Goal: Task Accomplishment & Management: Complete application form

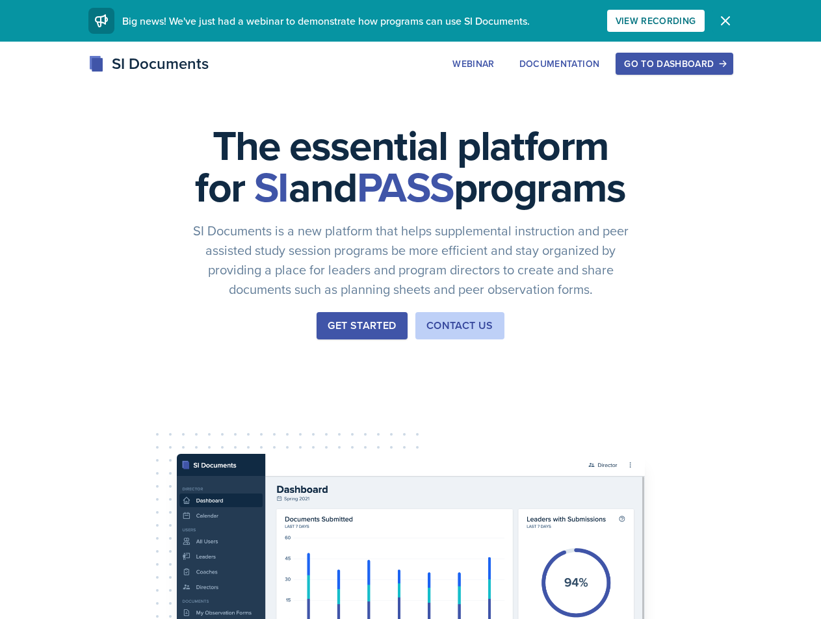
click at [719, 24] on icon "button" at bounding box center [726, 21] width 16 height 16
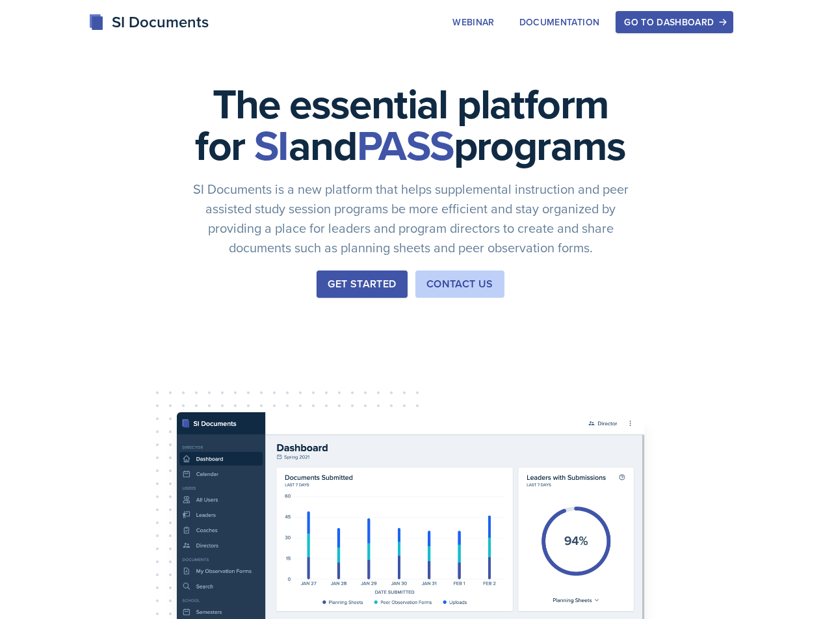
click at [692, 27] on div "Go to Dashboard" at bounding box center [674, 22] width 100 height 10
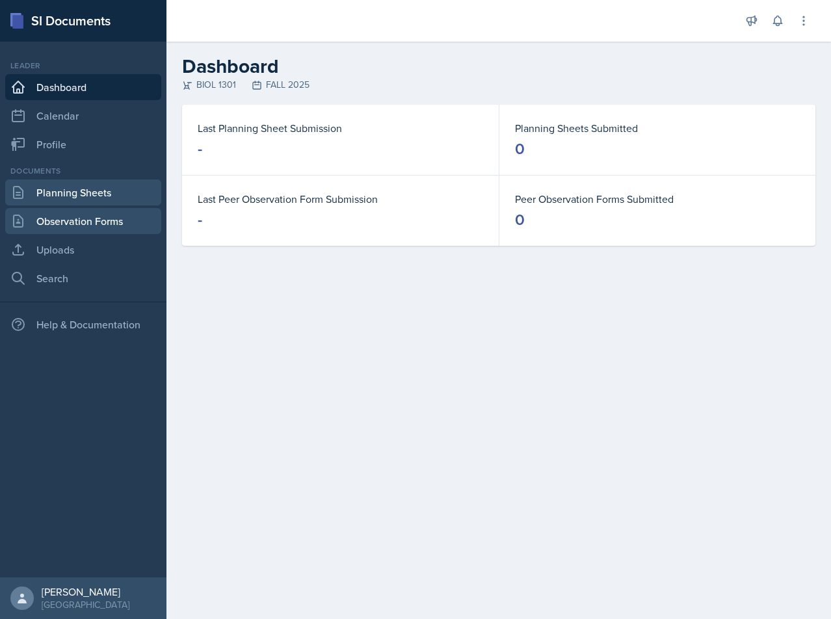
drag, startPoint x: 92, startPoint y: 196, endPoint x: 114, endPoint y: 210, distance: 26.9
click at [91, 196] on link "Planning Sheets" at bounding box center [83, 193] width 156 height 26
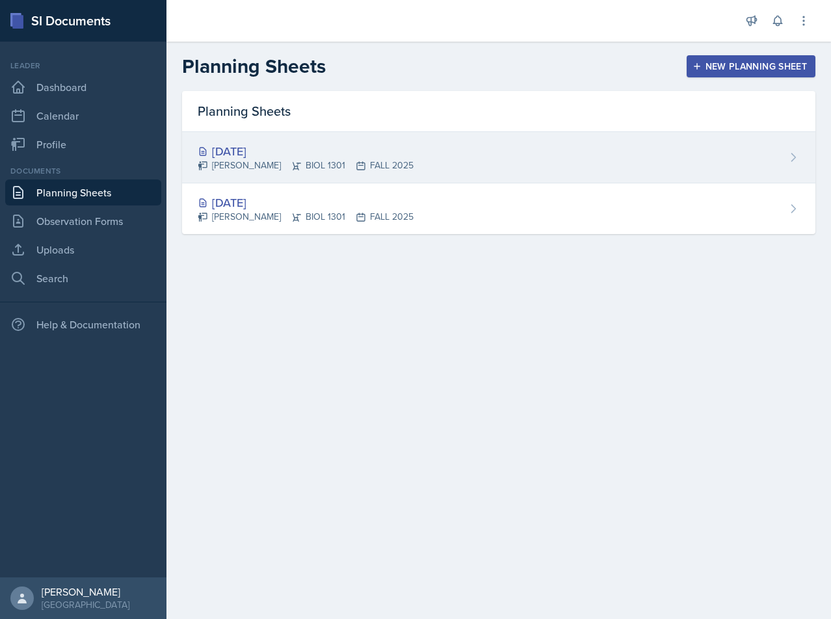
click at [245, 157] on div "[DATE]" at bounding box center [306, 151] width 216 height 18
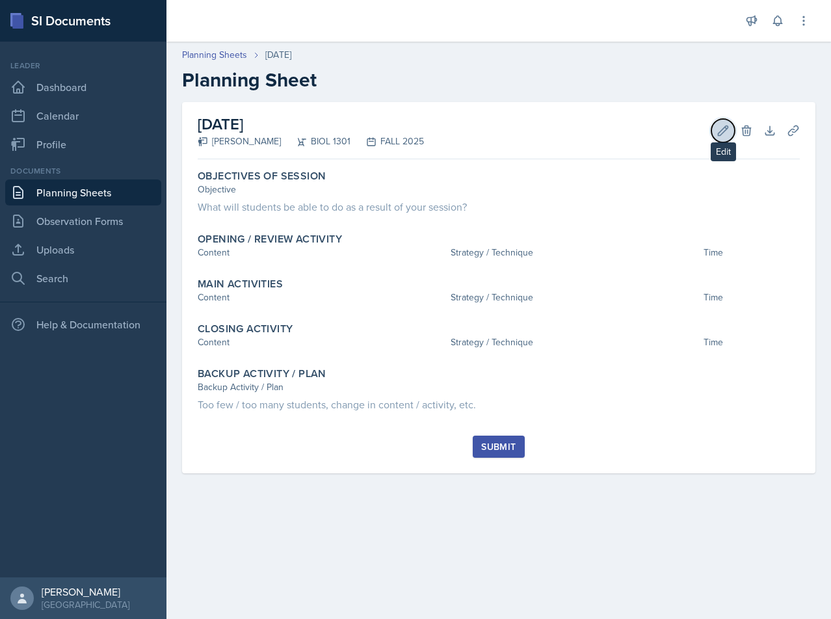
click at [716, 133] on button "Edit" at bounding box center [723, 130] width 23 height 23
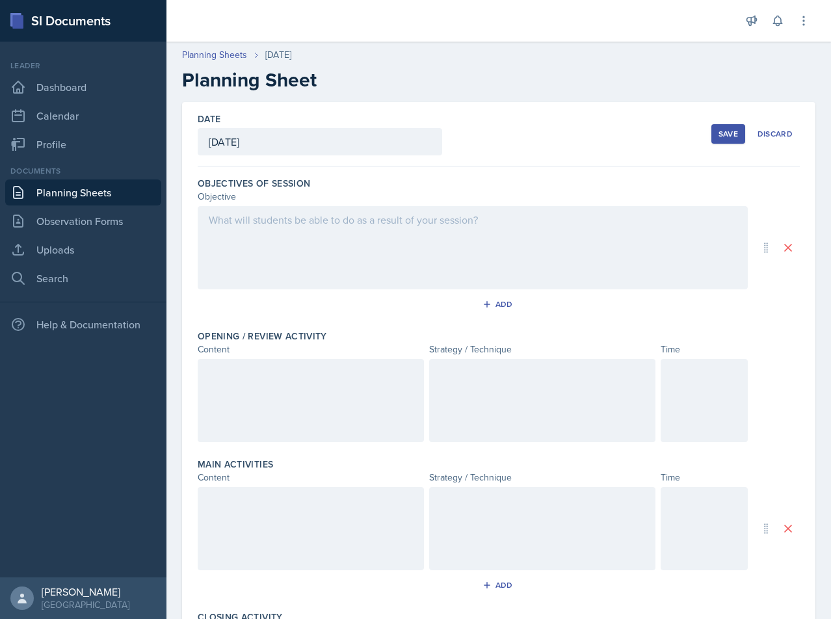
click at [438, 226] on div at bounding box center [473, 247] width 550 height 83
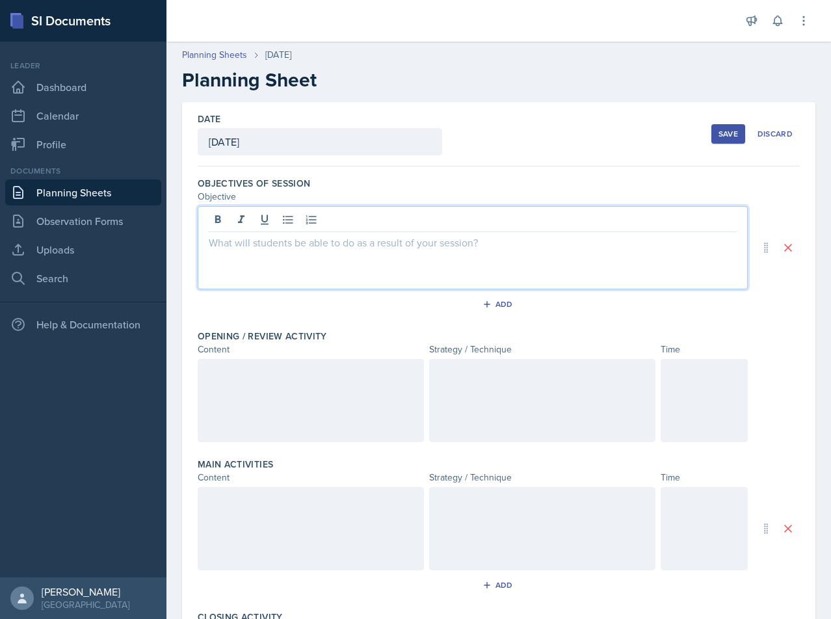
click at [548, 263] on div at bounding box center [473, 247] width 550 height 83
click at [545, 263] on div at bounding box center [473, 247] width 550 height 83
click at [544, 263] on div at bounding box center [473, 247] width 550 height 83
click at [446, 258] on div at bounding box center [473, 247] width 550 height 83
click at [628, 252] on div "Students will be able to recognize the different cell [MEDICAL_DATA] and know t…" at bounding box center [473, 247] width 550 height 83
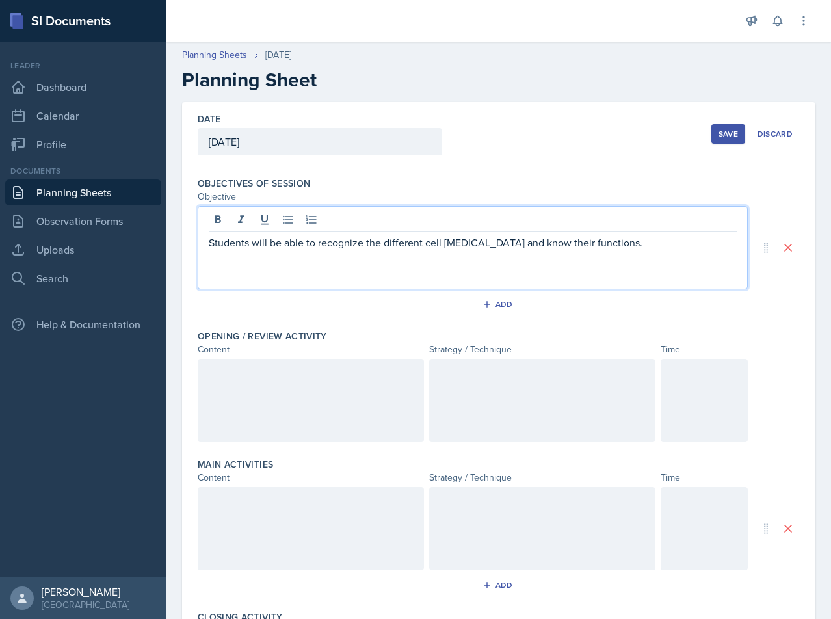
click at [629, 243] on p "Students will be able to recognize the different cell [MEDICAL_DATA] and know t…" at bounding box center [473, 243] width 528 height 16
click at [285, 260] on p "Students will know how to calculate the cell surface area to volume ratio and" at bounding box center [473, 258] width 528 height 16
click at [585, 269] on div "Students will be able to recognize the different cell [MEDICAL_DATA] and know t…" at bounding box center [473, 247] width 550 height 83
click at [581, 265] on p "Students will know how to calculate the cell surface area to volume ratio and" at bounding box center [473, 258] width 528 height 16
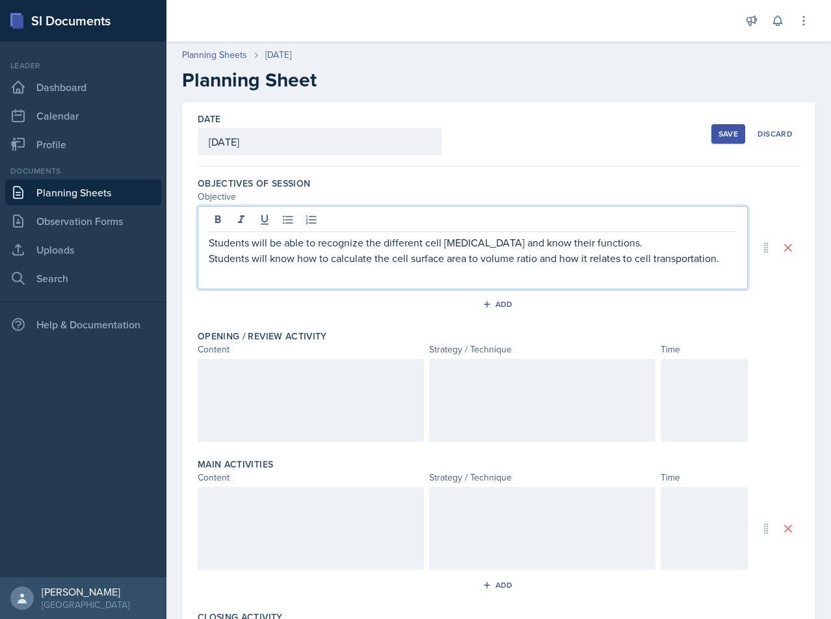
click at [314, 388] on div at bounding box center [311, 400] width 226 height 83
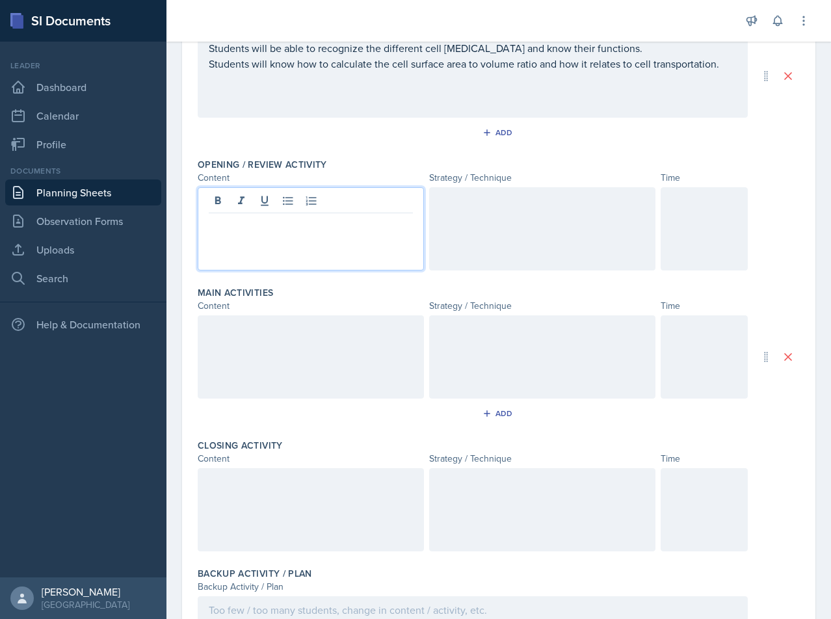
scroll to position [195, 0]
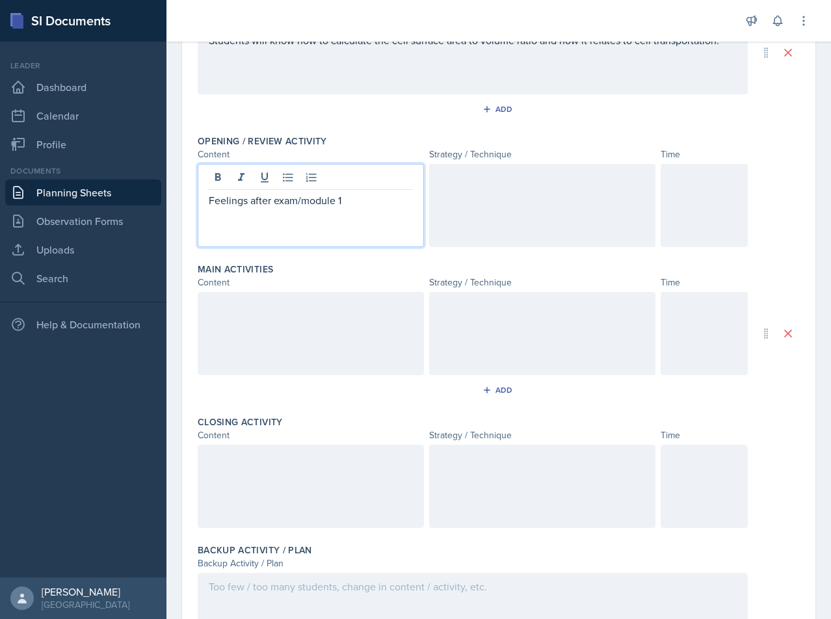
click at [492, 189] on div at bounding box center [542, 205] width 226 height 83
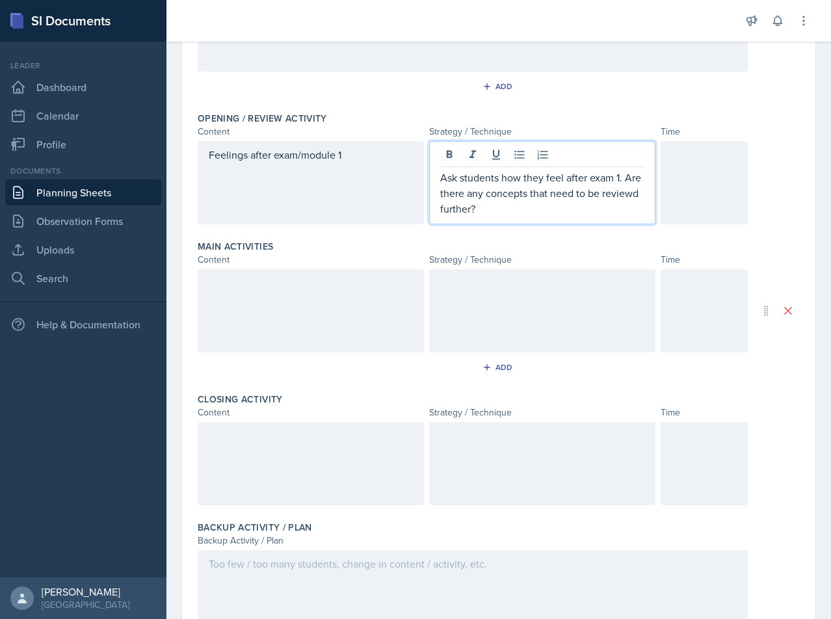
click at [465, 210] on p "Ask students how they feel after exam 1. Are there any concepts that need to be…" at bounding box center [542, 193] width 204 height 47
click at [691, 180] on div at bounding box center [704, 182] width 87 height 83
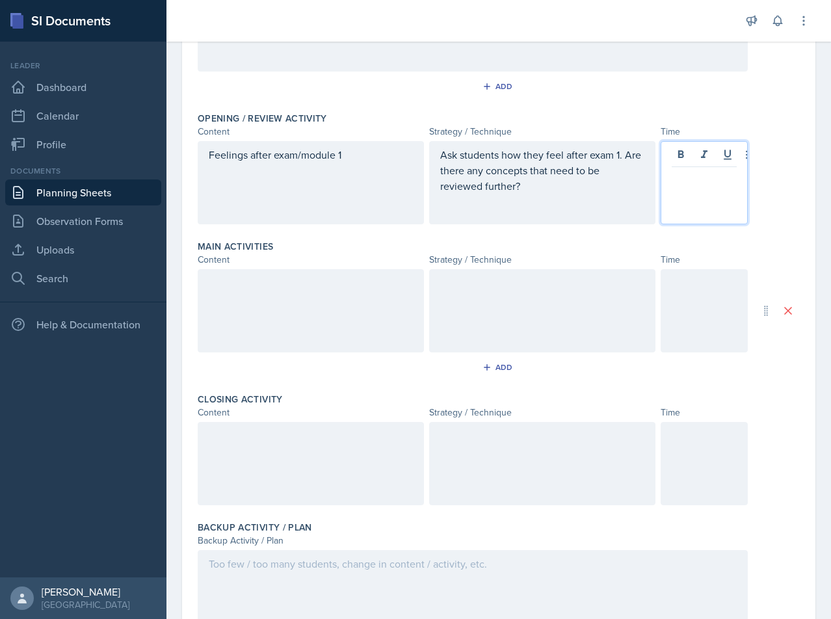
scroll to position [241, 0]
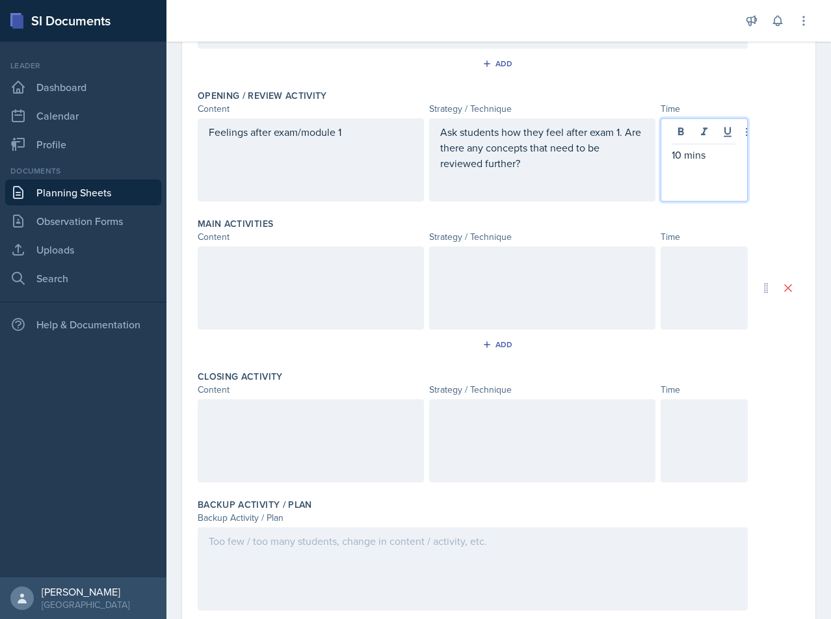
click at [282, 291] on div at bounding box center [311, 288] width 226 height 83
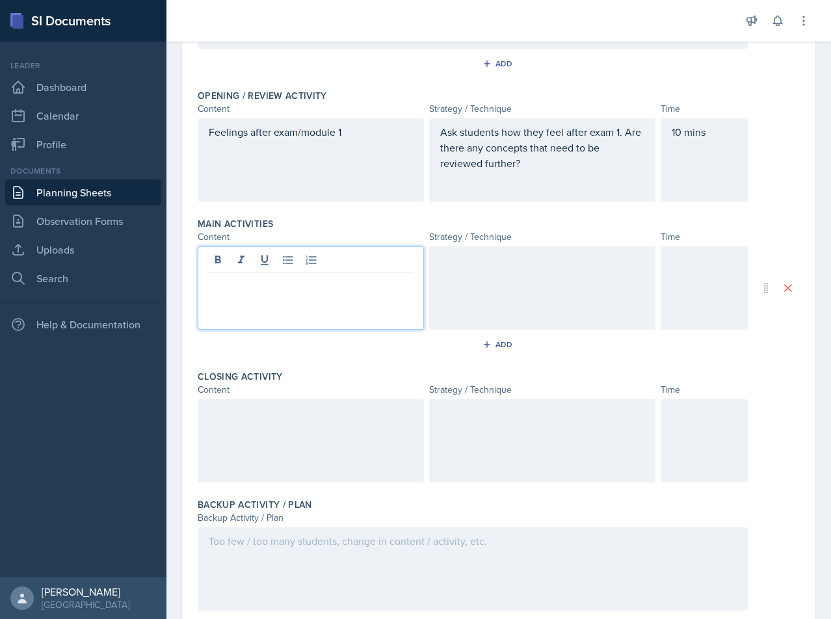
scroll to position [263, 0]
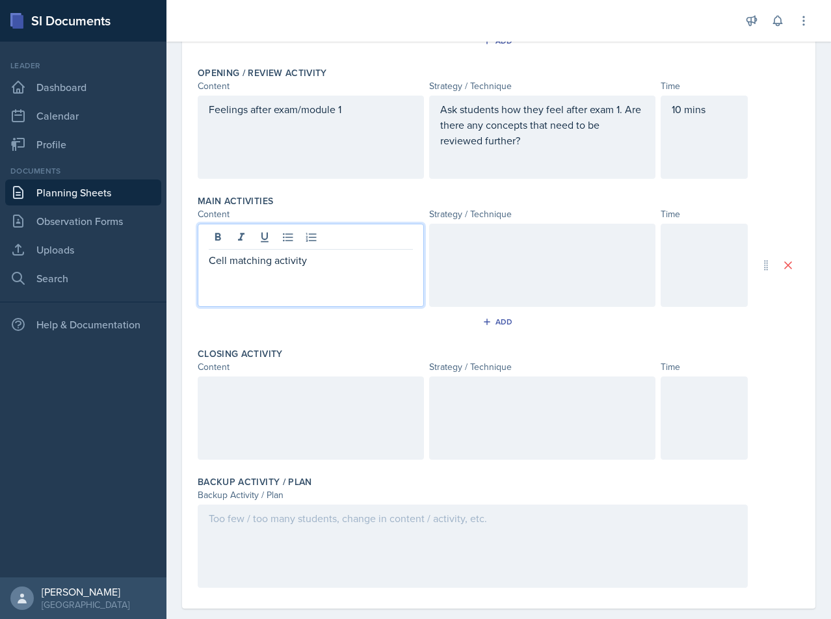
click at [367, 271] on div "Cell matching activity" at bounding box center [311, 265] width 226 height 83
click at [488, 274] on div at bounding box center [542, 265] width 226 height 83
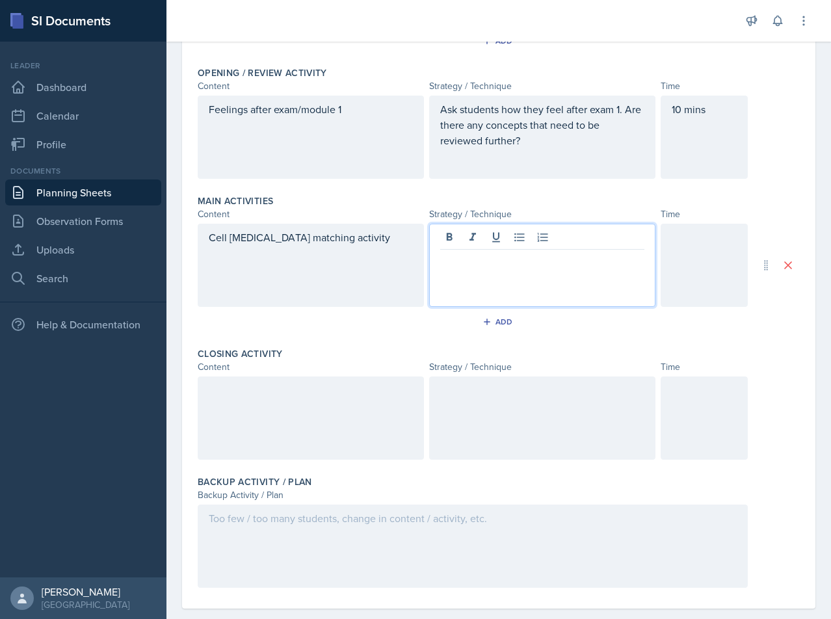
scroll to position [284, 0]
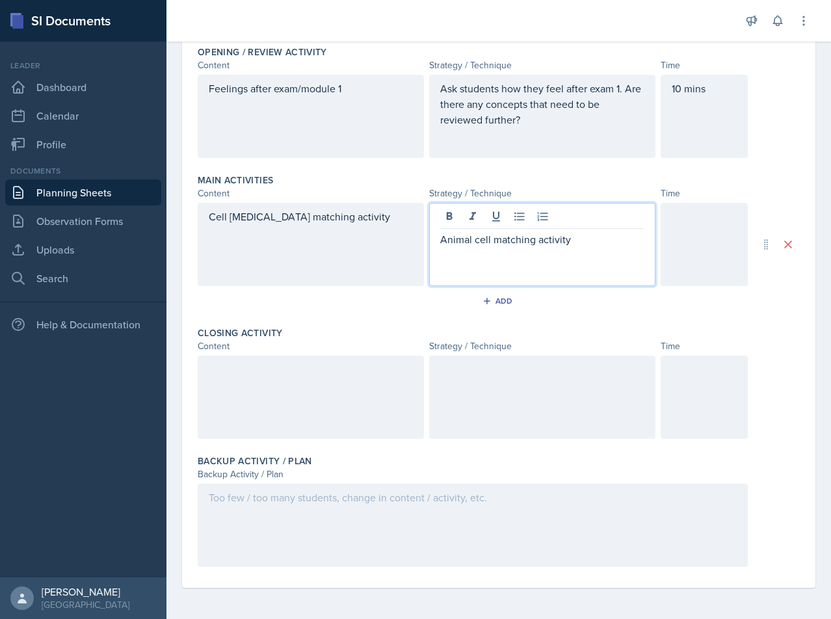
drag, startPoint x: 584, startPoint y: 239, endPoint x: 490, endPoint y: 243, distance: 93.7
click at [490, 243] on p "Animal cell matching activity" at bounding box center [542, 240] width 204 height 16
click at [686, 220] on div at bounding box center [704, 244] width 87 height 83
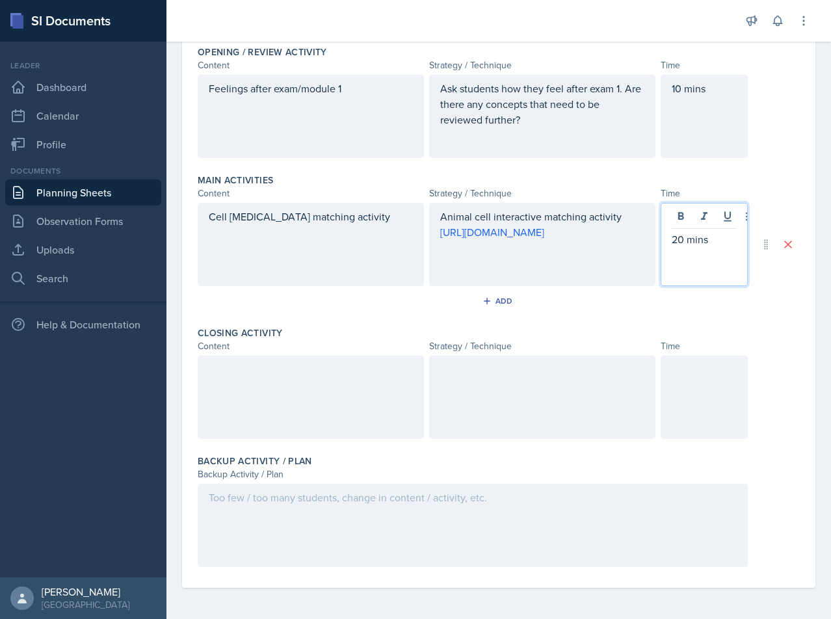
drag, startPoint x: 295, startPoint y: 401, endPoint x: 317, endPoint y: 423, distance: 31.3
click at [295, 400] on div at bounding box center [311, 397] width 226 height 83
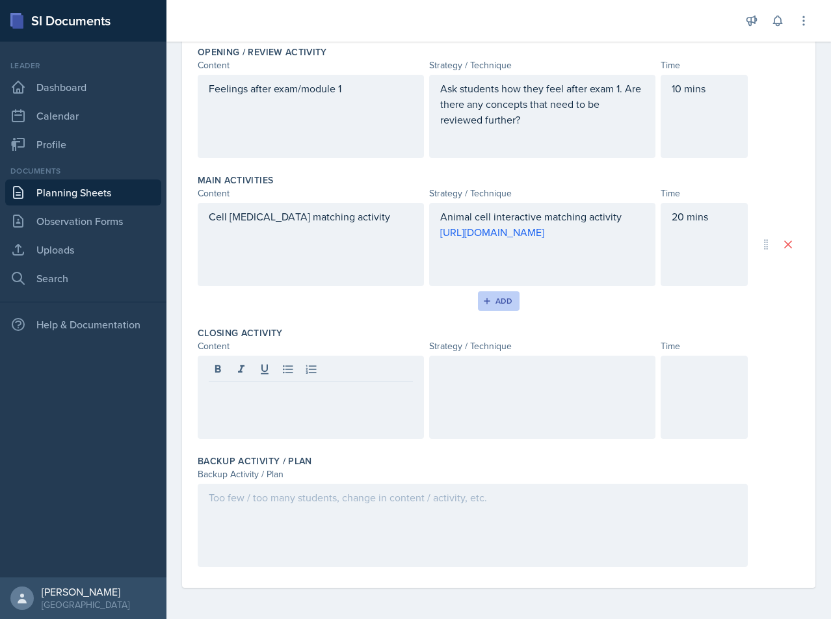
click at [500, 301] on div "Add" at bounding box center [499, 301] width 28 height 10
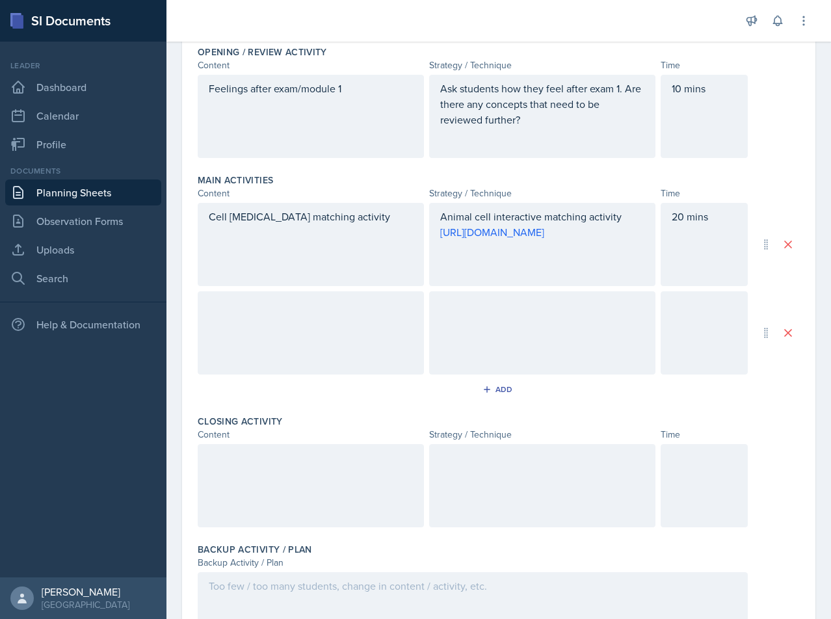
click at [323, 333] on div at bounding box center [311, 332] width 226 height 83
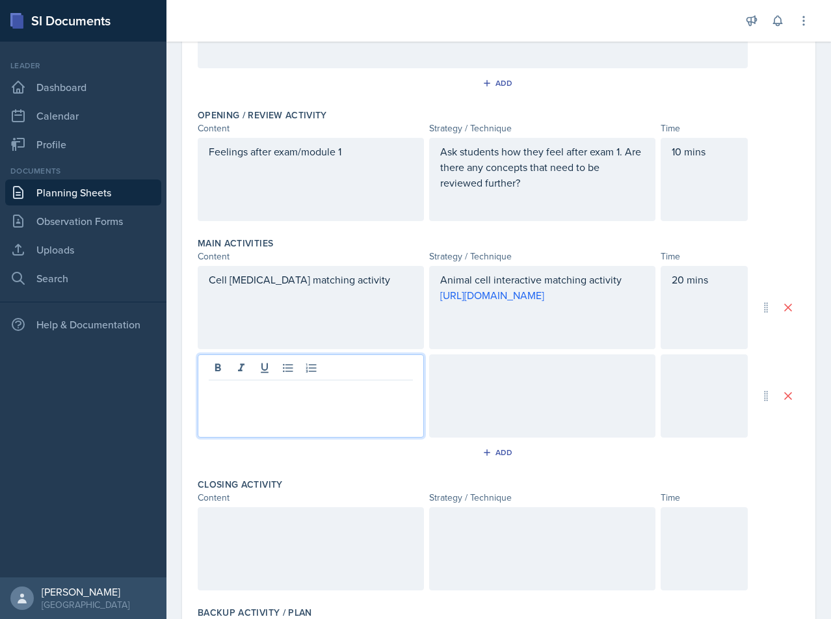
scroll to position [373, 0]
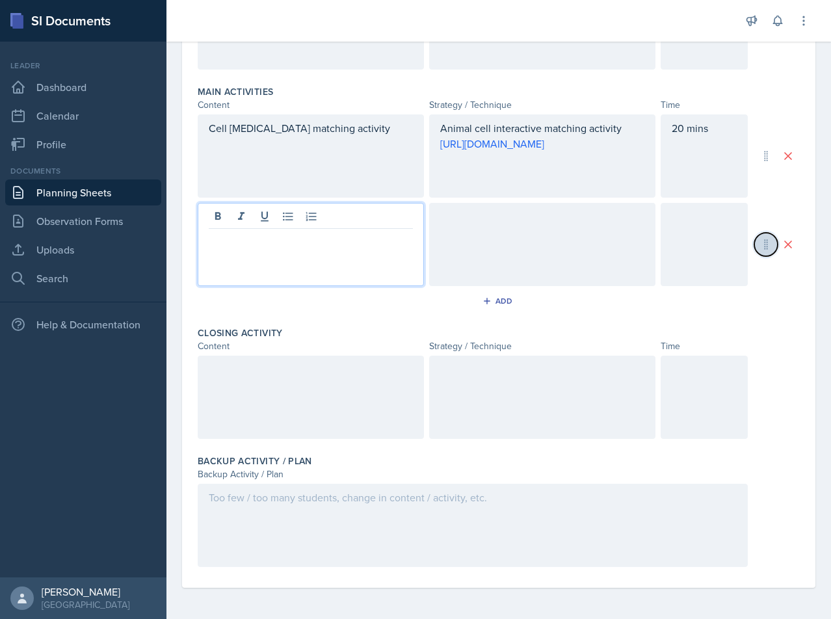
click at [754, 254] on button at bounding box center [765, 244] width 23 height 23
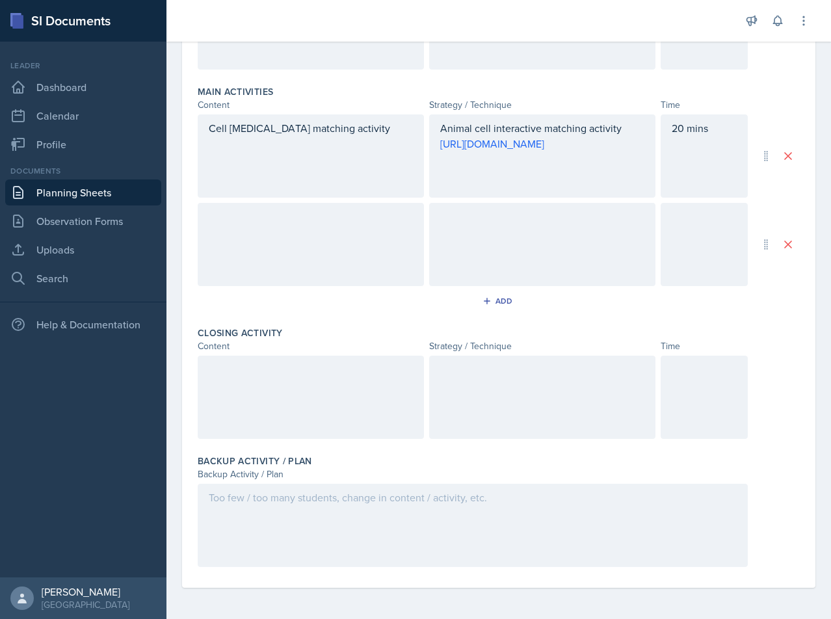
click at [248, 245] on div at bounding box center [311, 244] width 226 height 83
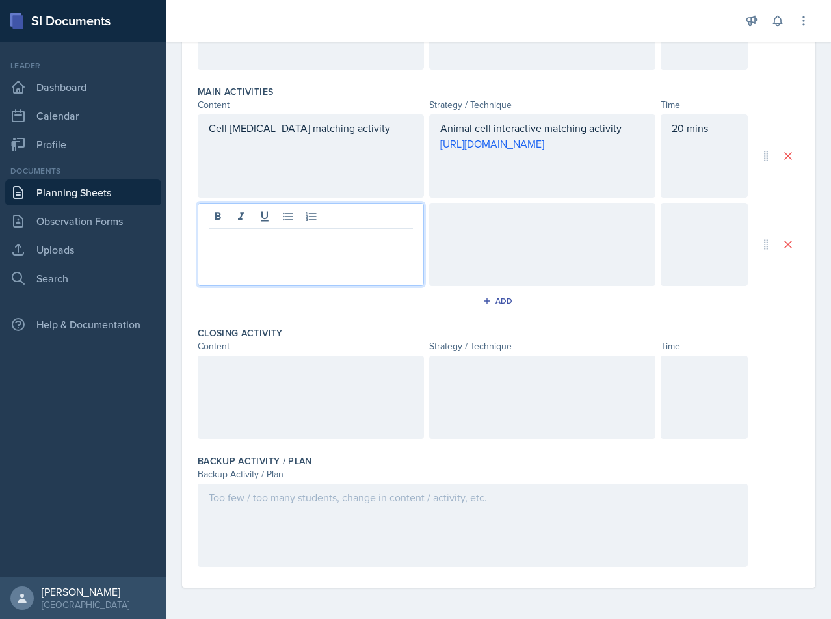
click at [303, 239] on p at bounding box center [311, 240] width 204 height 16
click at [550, 234] on div at bounding box center [542, 244] width 226 height 83
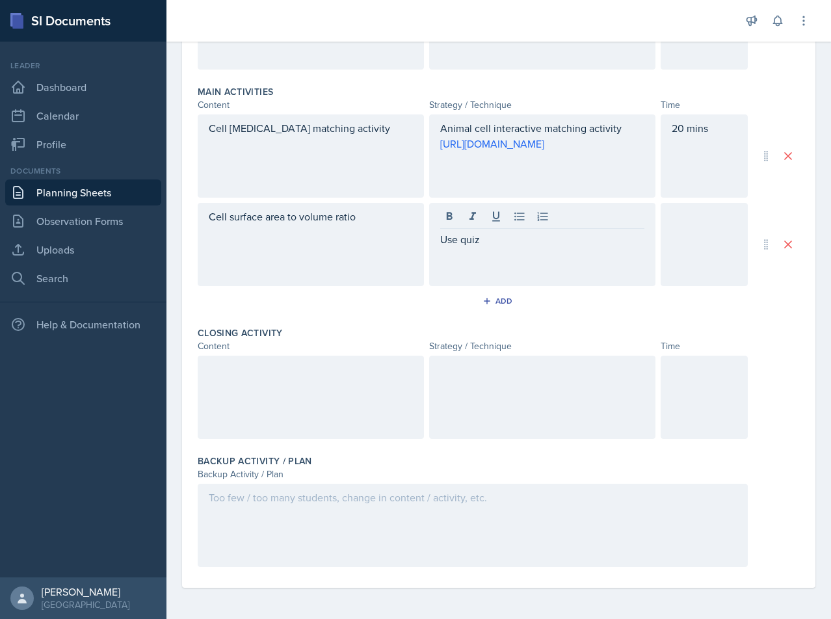
drag, startPoint x: 522, startPoint y: 263, endPoint x: 471, endPoint y: 247, distance: 53.3
click at [436, 250] on div "Use quiz" at bounding box center [542, 244] width 226 height 83
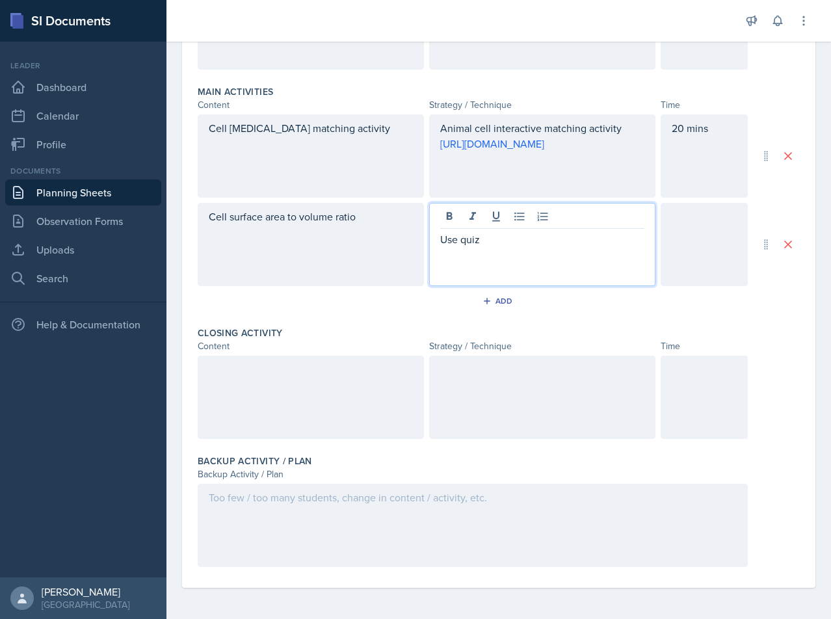
click at [476, 248] on div "Use quiz" at bounding box center [542, 244] width 226 height 83
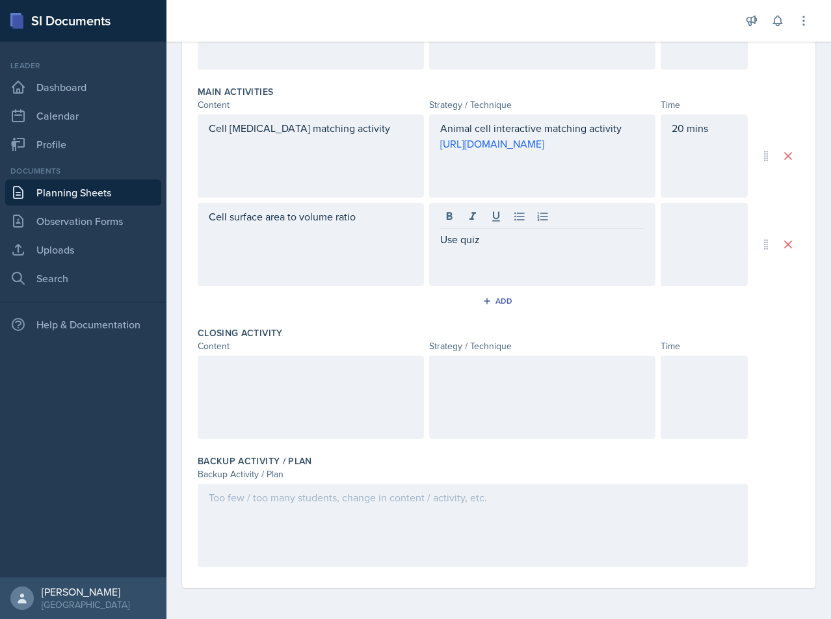
click at [476, 248] on div "Use quiz" at bounding box center [542, 244] width 226 height 83
drag, startPoint x: 476, startPoint y: 248, endPoint x: 484, endPoint y: 247, distance: 7.9
click at [474, 248] on div "Use quiz" at bounding box center [542, 244] width 226 height 83
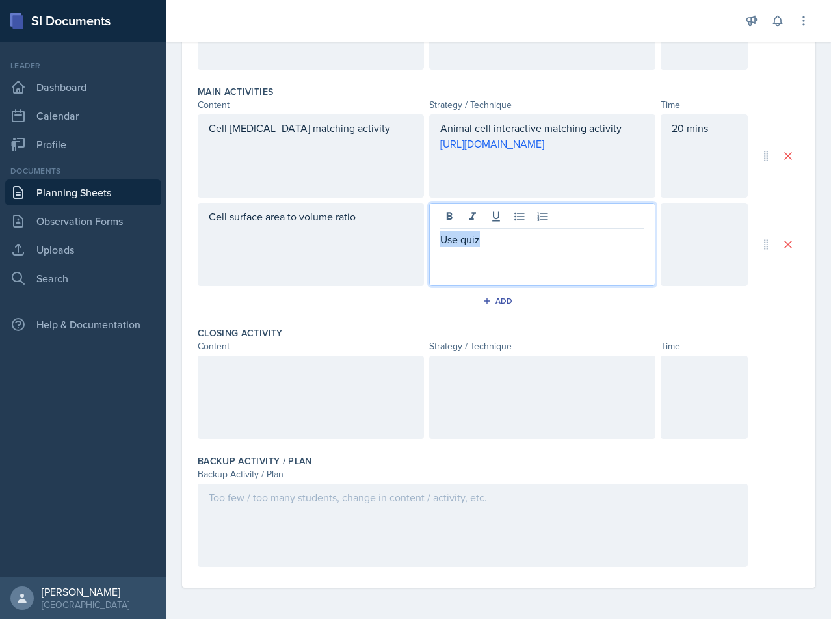
drag, startPoint x: 483, startPoint y: 247, endPoint x: 434, endPoint y: 240, distance: 49.2
click at [434, 240] on div "Use quiz" at bounding box center [542, 244] width 226 height 83
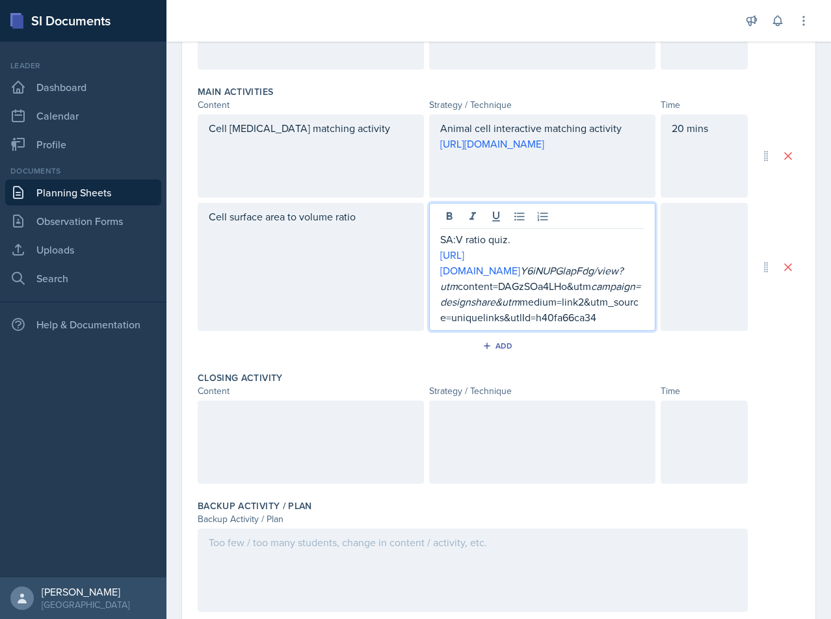
click at [699, 280] on div at bounding box center [704, 267] width 87 height 128
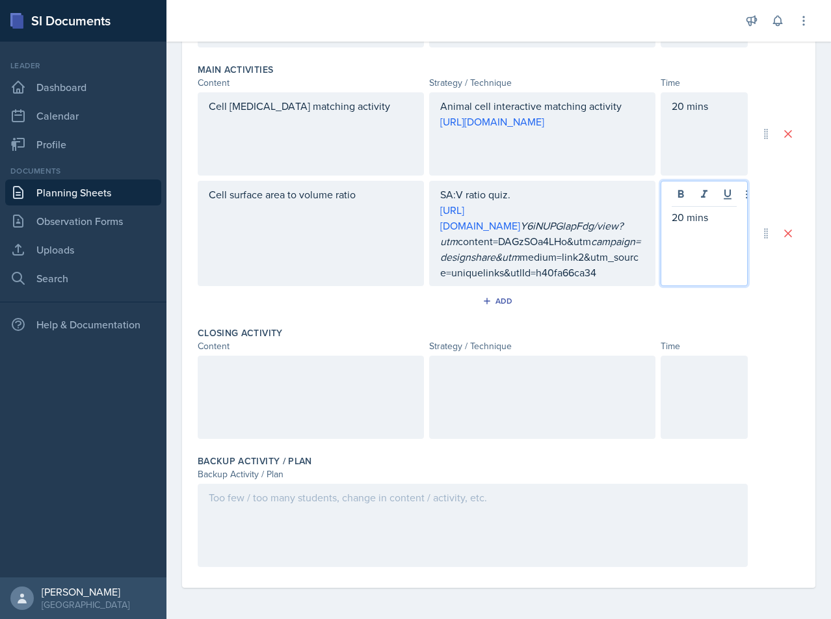
click at [773, 362] on div at bounding box center [499, 397] width 602 height 83
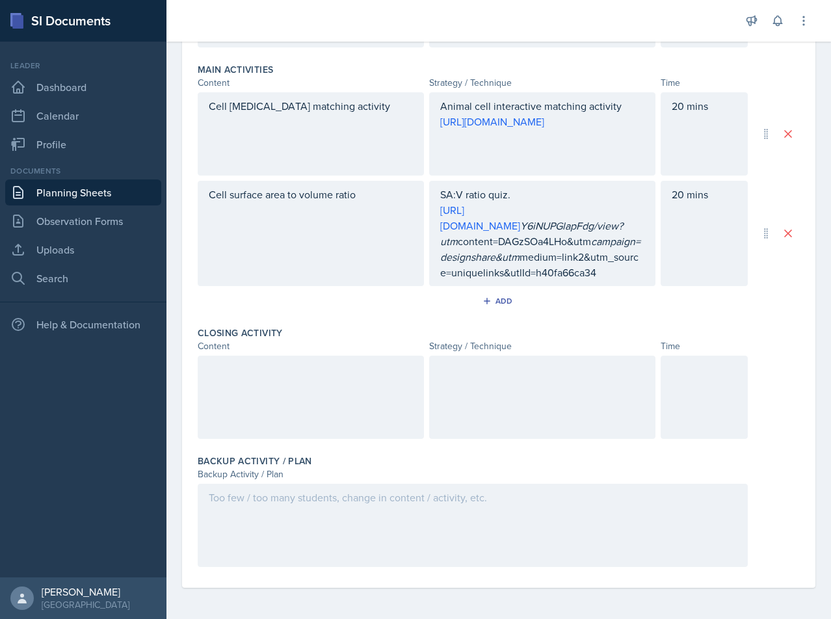
click at [364, 399] on div at bounding box center [311, 397] width 226 height 83
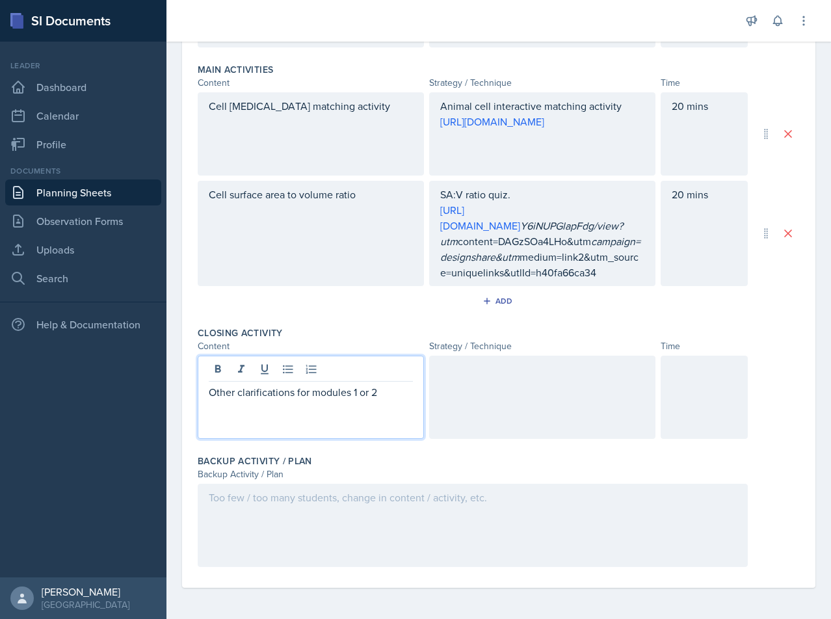
click at [520, 407] on div at bounding box center [542, 397] width 226 height 83
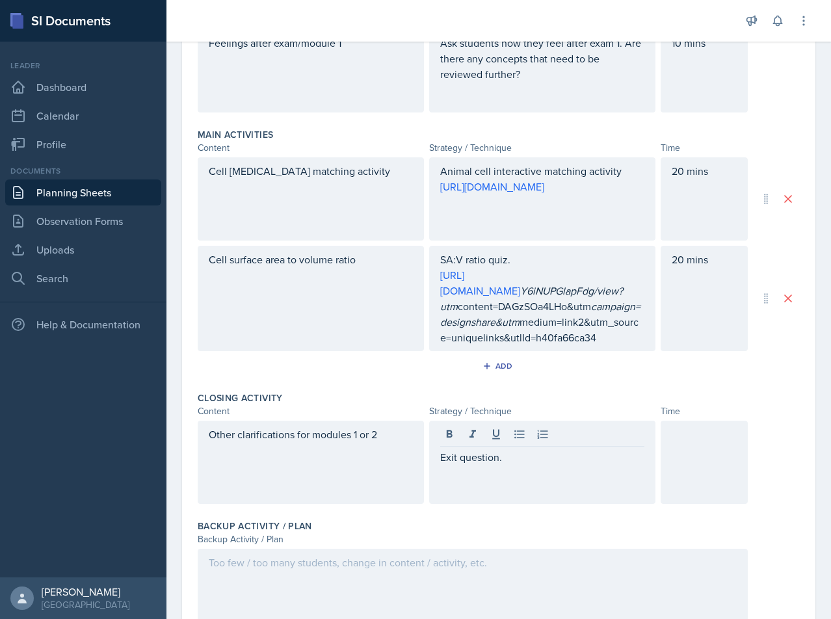
click at [676, 453] on div at bounding box center [704, 462] width 87 height 83
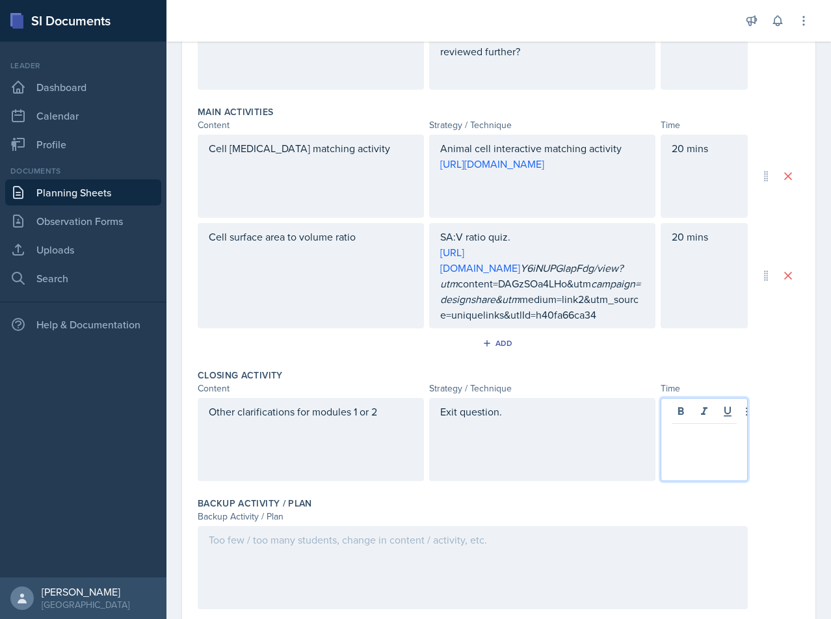
click at [673, 155] on div "20 mins" at bounding box center [704, 176] width 87 height 83
click at [677, 179] on div "20 mins" at bounding box center [704, 176] width 87 height 83
click at [674, 459] on div at bounding box center [704, 439] width 87 height 83
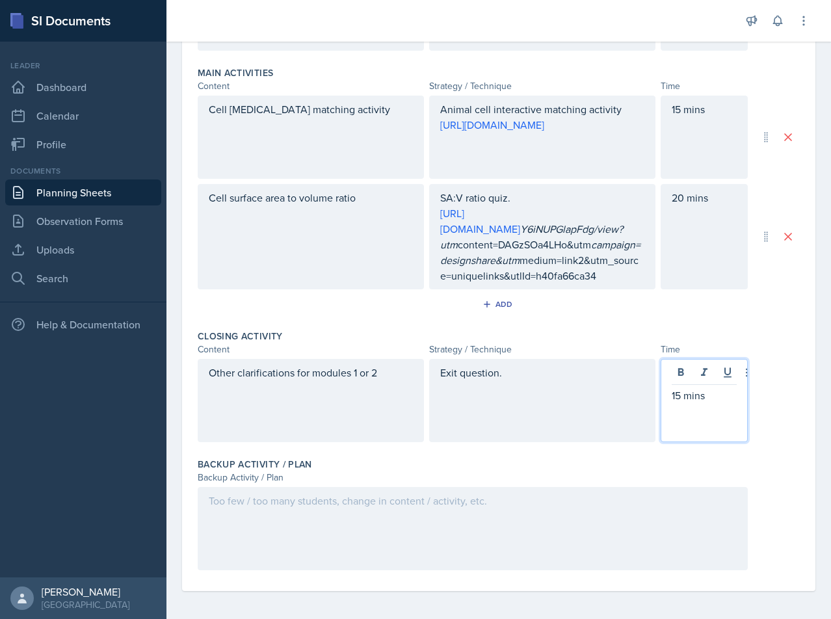
scroll to position [395, 0]
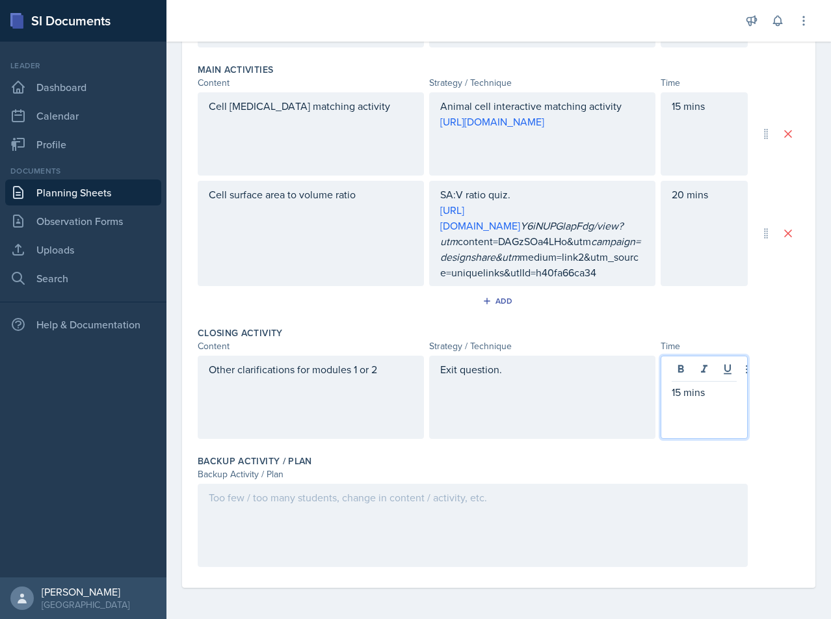
click at [547, 505] on div at bounding box center [473, 525] width 550 height 83
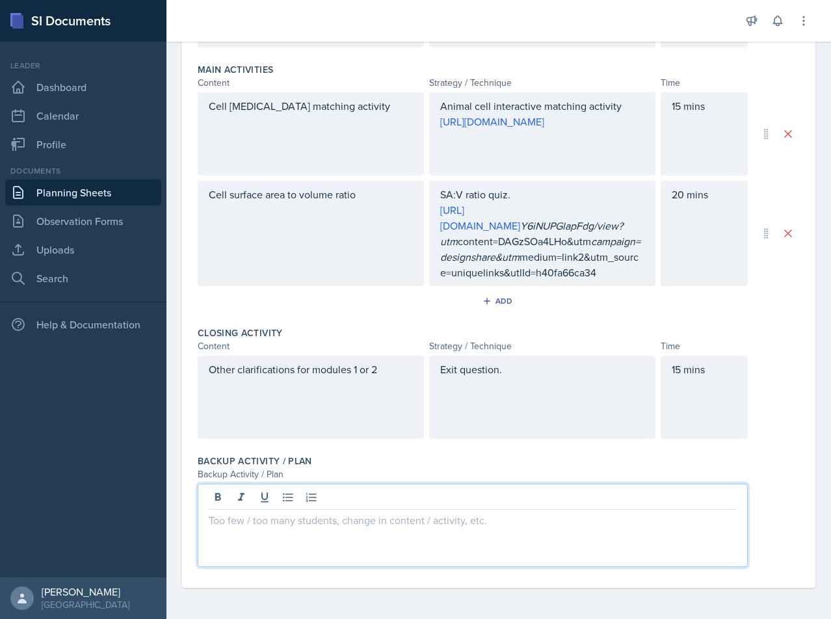
click at [441, 534] on div at bounding box center [473, 525] width 550 height 83
click at [790, 367] on div "Date [DATE] [DATE] 31 1 2 3 4 5 6 7 8 9 10 11 12 13 14 15 16 17 18 19 20 21 22 …" at bounding box center [498, 147] width 633 height 881
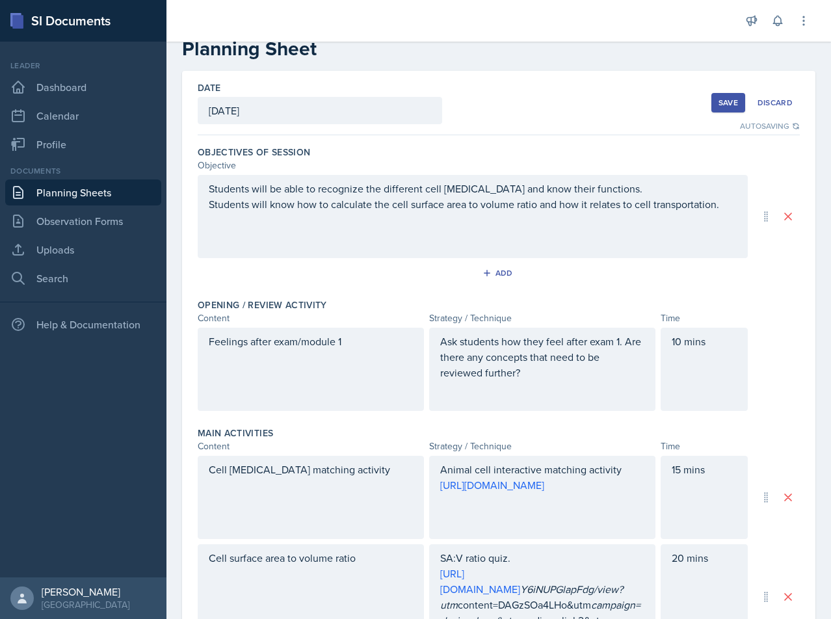
scroll to position [0, 0]
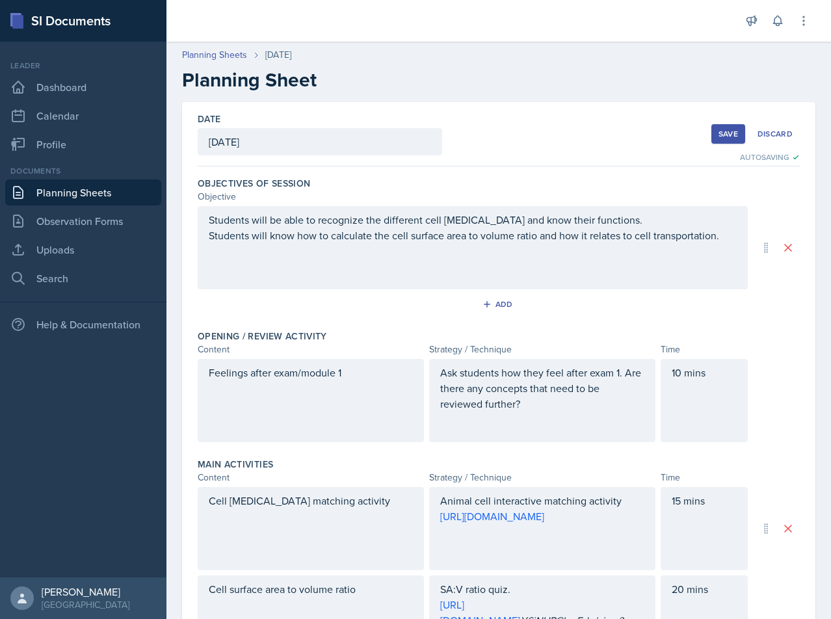
click at [719, 130] on div "Save" at bounding box center [729, 134] width 20 height 10
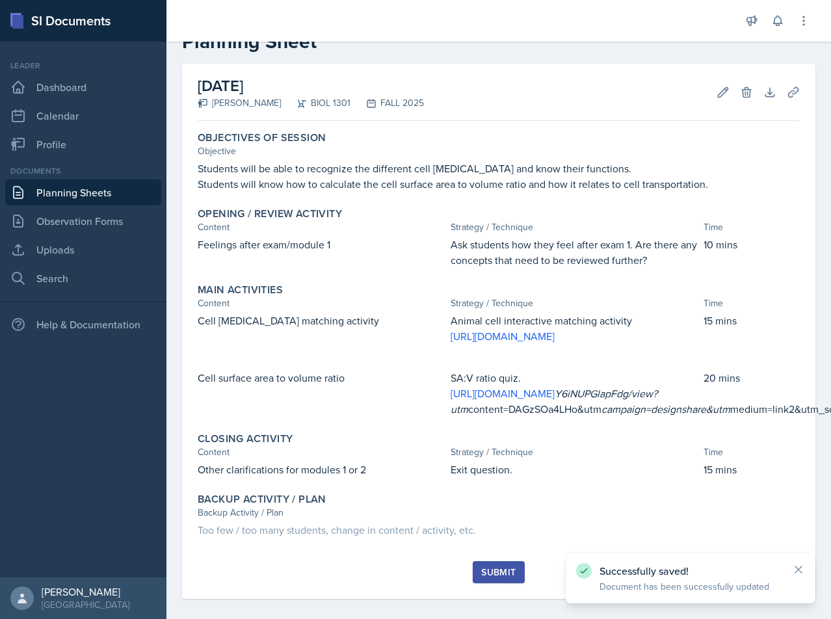
scroll to position [59, 0]
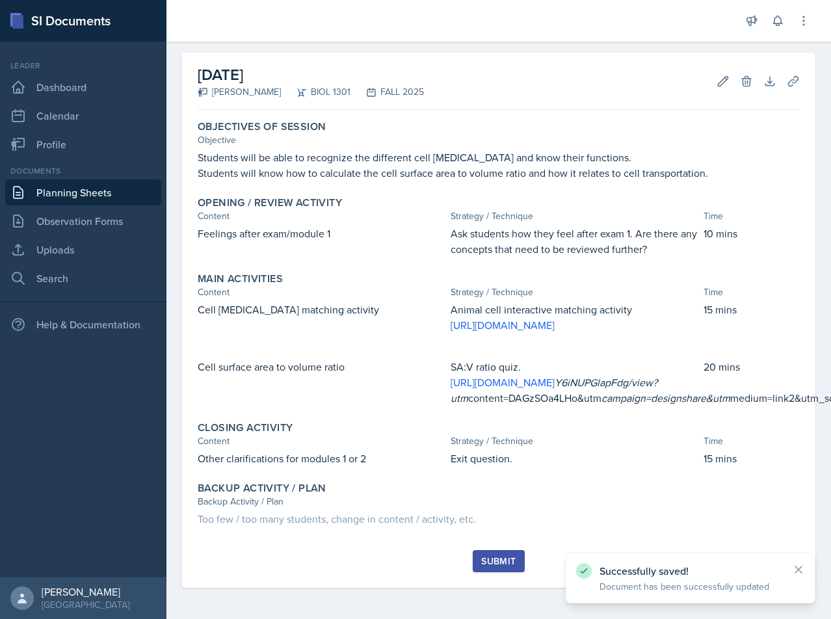
click at [509, 556] on div "Submit" at bounding box center [498, 561] width 34 height 10
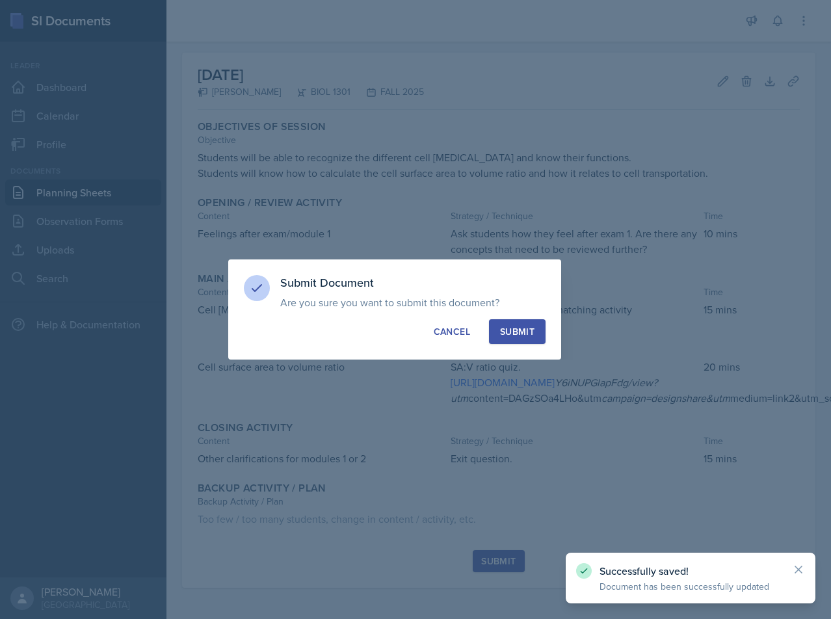
click at [516, 338] on button "Submit" at bounding box center [517, 331] width 57 height 25
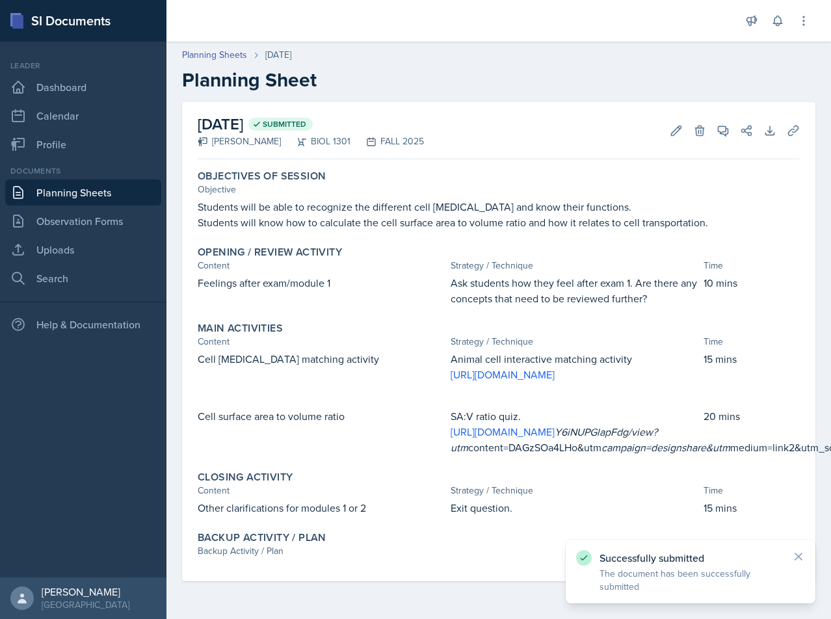
scroll to position [3, 0]
drag, startPoint x: 553, startPoint y: 278, endPoint x: 553, endPoint y: 290, distance: 11.7
click at [553, 290] on p "Ask students how they feel after exam 1. Are there any concepts that need to be…" at bounding box center [575, 290] width 248 height 31
drag, startPoint x: 310, startPoint y: 516, endPoint x: 312, endPoint y: 471, distance: 45.5
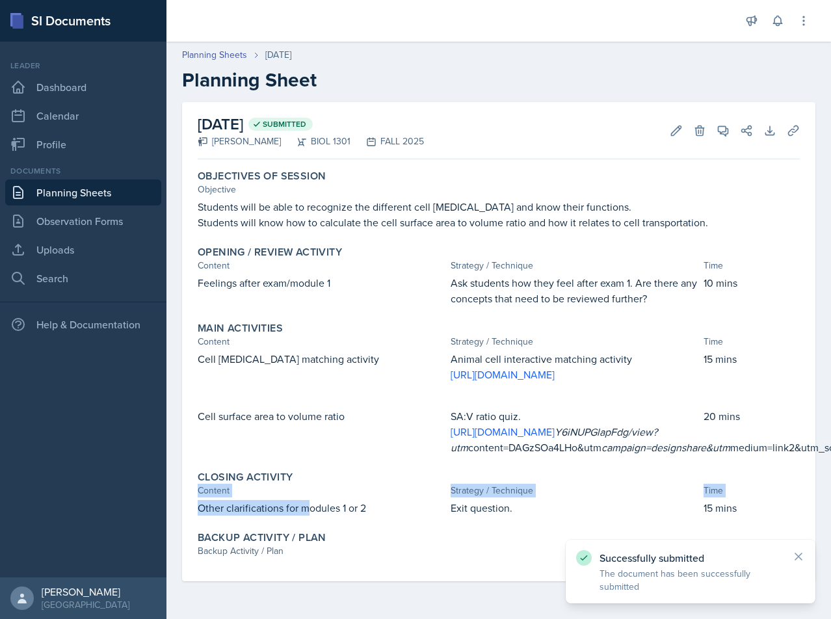
click at [312, 471] on div "Closing Activity Content Strategy / Technique Time Other clarifications for mod…" at bounding box center [499, 493] width 613 height 55
click at [312, 471] on div "Closing Activity" at bounding box center [499, 477] width 602 height 13
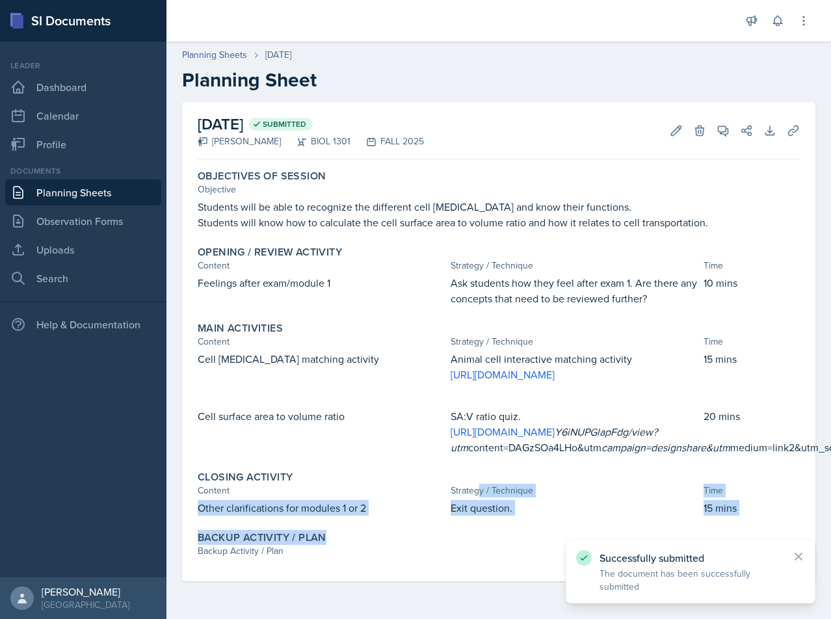
drag, startPoint x: 474, startPoint y: 489, endPoint x: 495, endPoint y: 536, distance: 51.2
click at [495, 536] on div "Objectives of Session Objective Students will be able to recognize the differen…" at bounding box center [499, 373] width 602 height 417
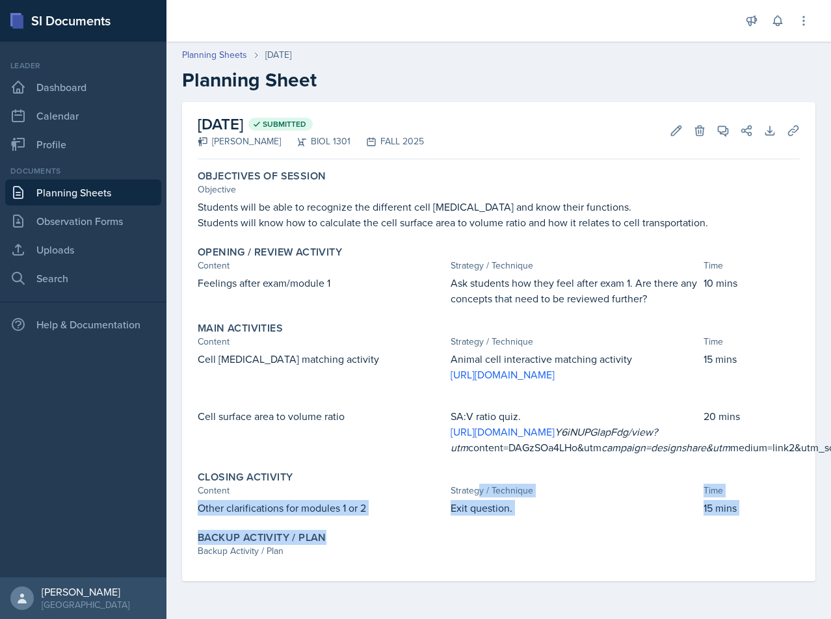
click at [495, 536] on div "Backup Activity / Plan" at bounding box center [499, 537] width 602 height 13
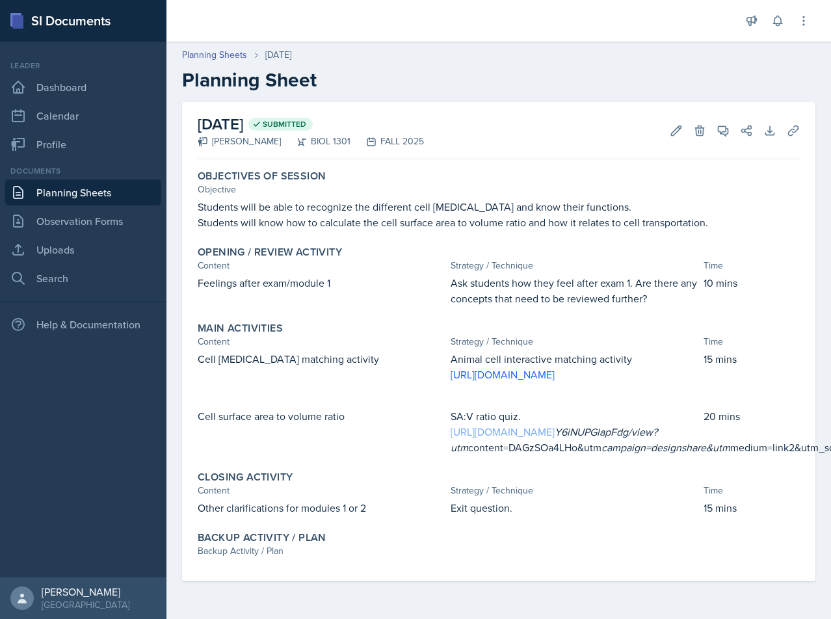
click at [538, 426] on link "[URL][DOMAIN_NAME]" at bounding box center [503, 432] width 104 height 14
click at [92, 193] on link "Planning Sheets" at bounding box center [83, 193] width 156 height 26
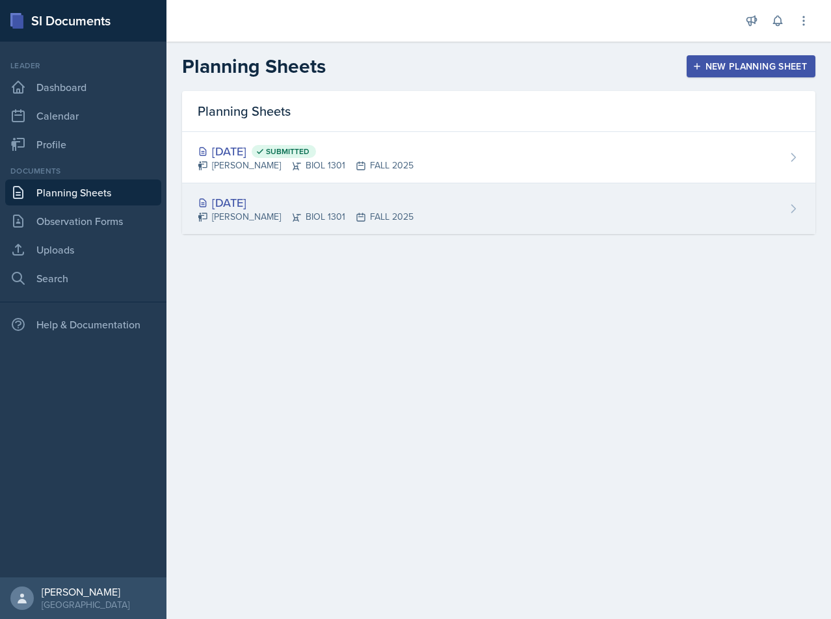
click at [246, 200] on div "[DATE]" at bounding box center [306, 203] width 216 height 18
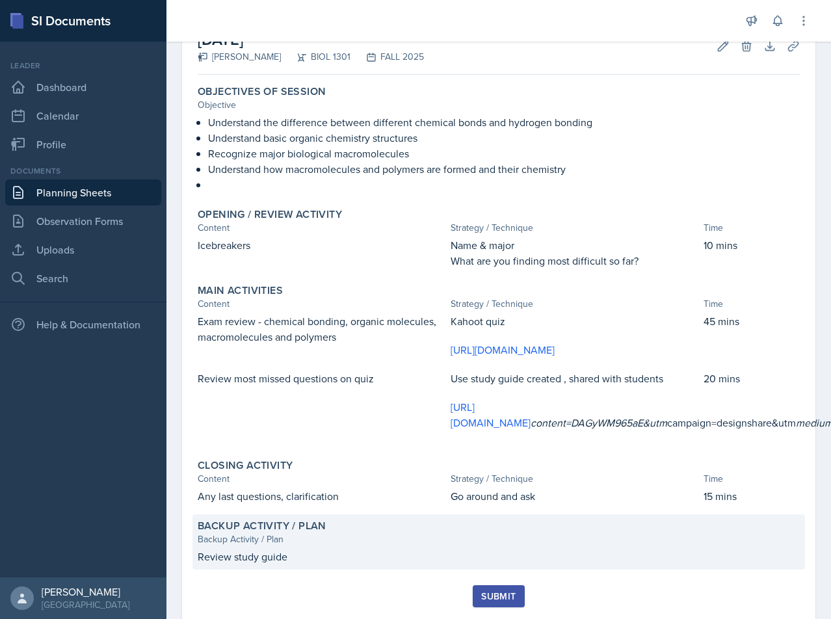
scroll to position [145, 0]
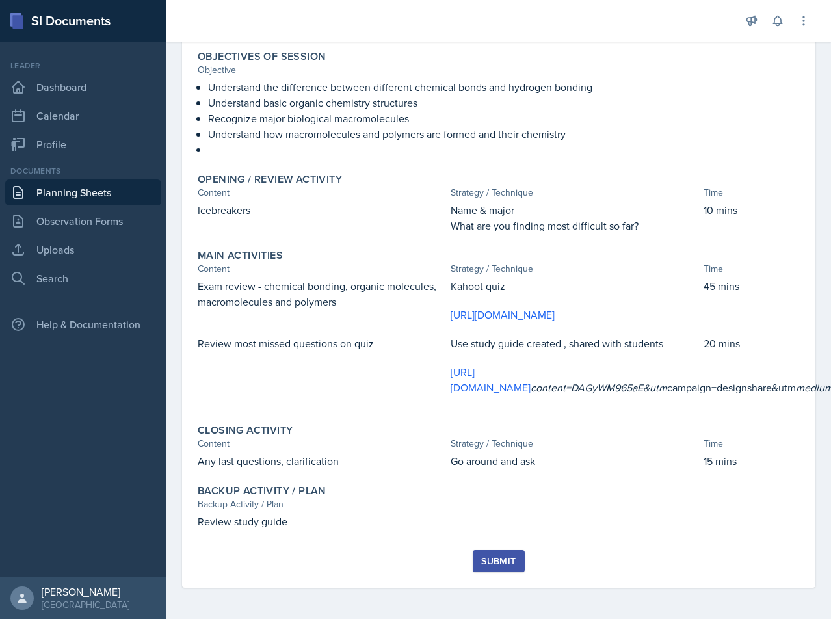
click at [503, 556] on div "Submit" at bounding box center [498, 561] width 34 height 10
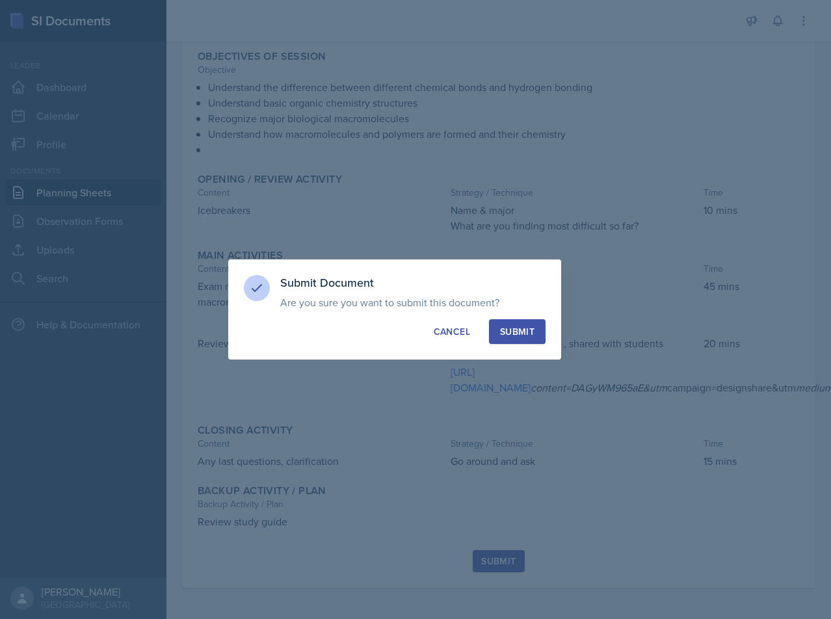
click at [511, 328] on div "Submit" at bounding box center [517, 331] width 34 height 13
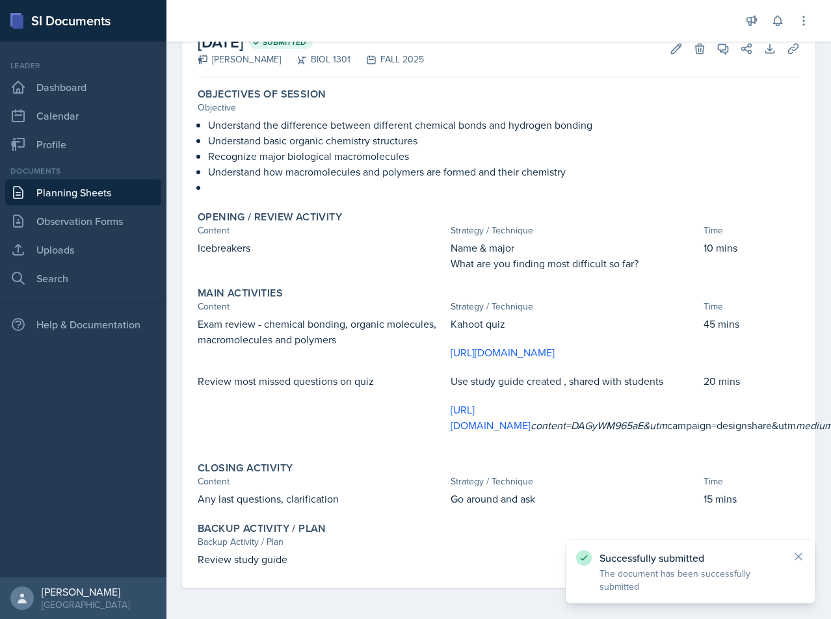
scroll to position [107, 0]
click at [86, 88] on link "Dashboard" at bounding box center [83, 87] width 156 height 26
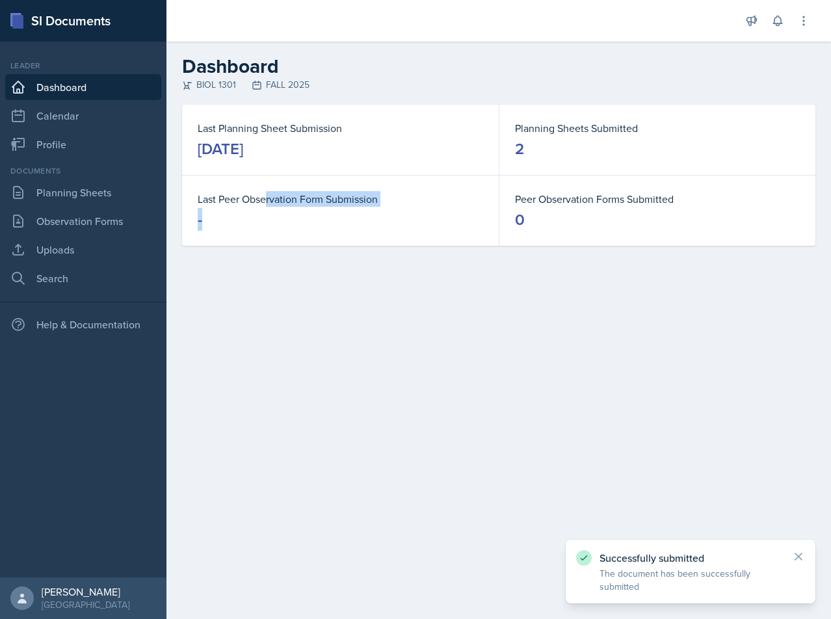
drag, startPoint x: 428, startPoint y: 248, endPoint x: 268, endPoint y: 183, distance: 172.5
click at [268, 183] on div "Last Planning Sheet Submission [DATE] Planning Sheets Submitted 2 Last Peer Obs…" at bounding box center [499, 191] width 665 height 172
click at [306, 225] on dd "-" at bounding box center [341, 219] width 286 height 21
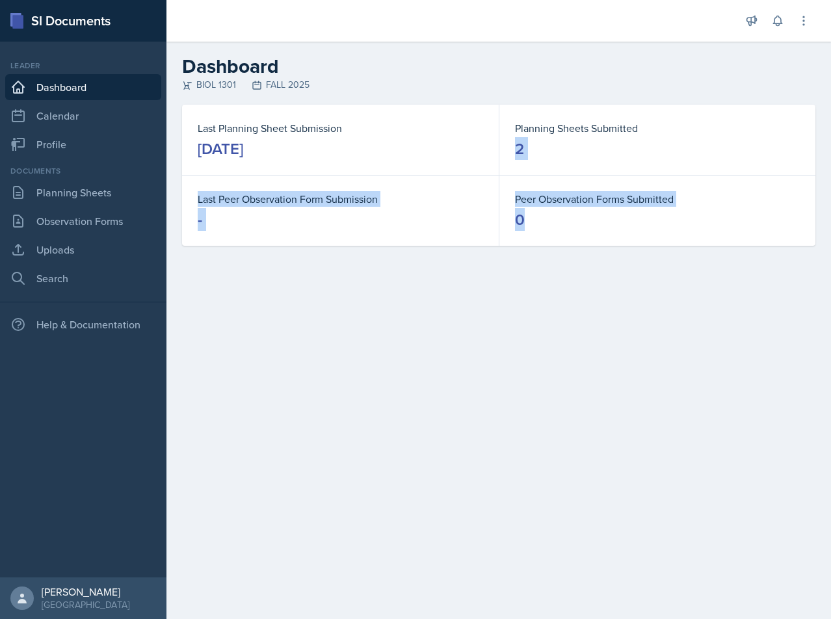
drag, startPoint x: 515, startPoint y: 137, endPoint x: 525, endPoint y: 246, distance: 109.1
click at [525, 246] on div "Last Planning Sheet Submission [DATE] Planning Sheets Submitted 2 Last Peer Obs…" at bounding box center [499, 191] width 665 height 172
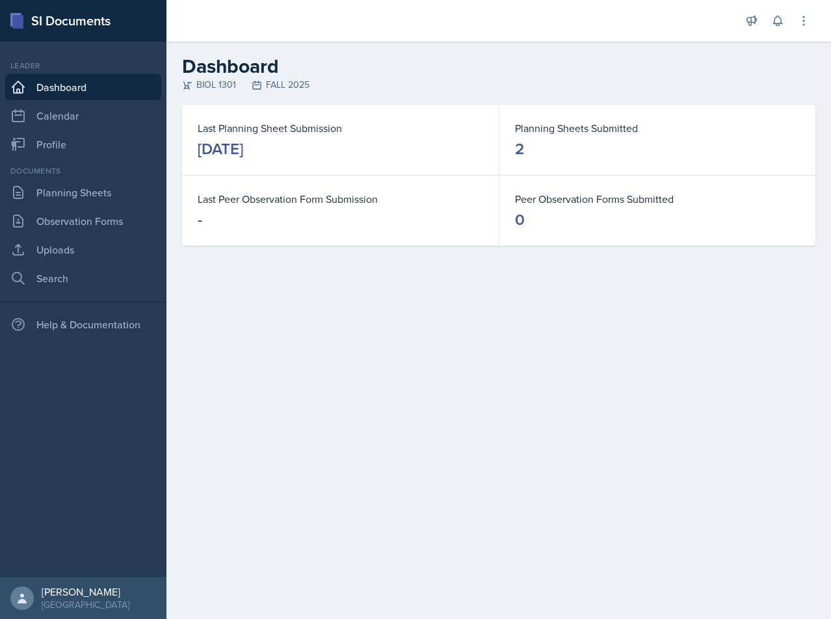
click at [29, 94] on link "Dashboard" at bounding box center [83, 87] width 156 height 26
click at [75, 118] on link "Calendar" at bounding box center [83, 116] width 156 height 26
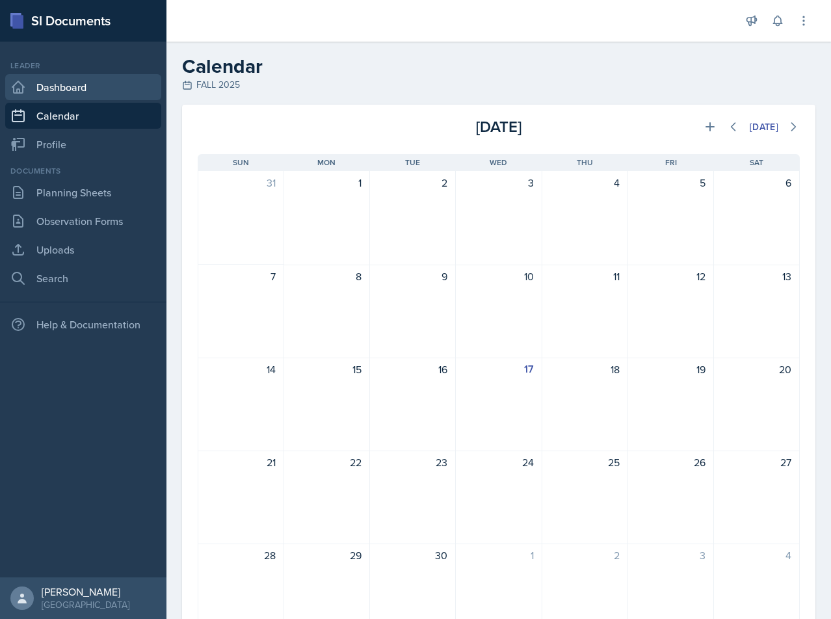
click at [79, 82] on link "Dashboard" at bounding box center [83, 87] width 156 height 26
